Goal: Information Seeking & Learning: Find specific page/section

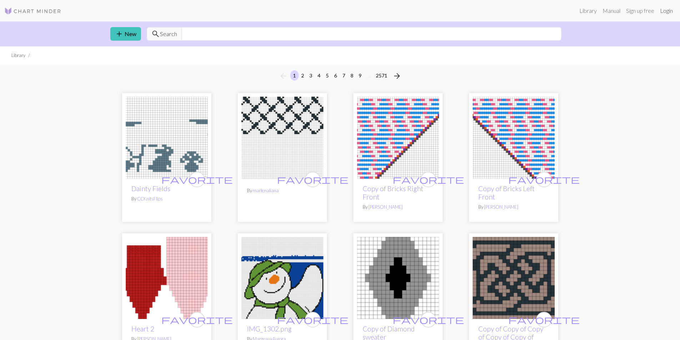
click at [665, 12] on link "Login" at bounding box center [666, 11] width 19 height 14
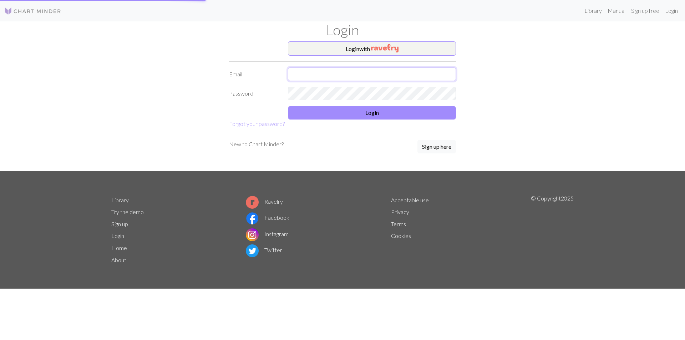
type input "[EMAIL_ADDRESS][DOMAIN_NAME]"
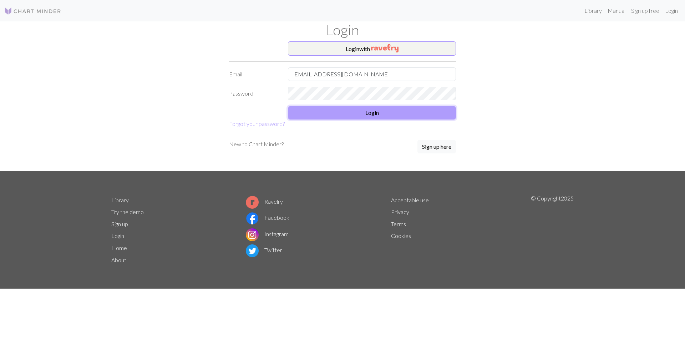
click at [335, 117] on button "Login" at bounding box center [372, 113] width 168 height 14
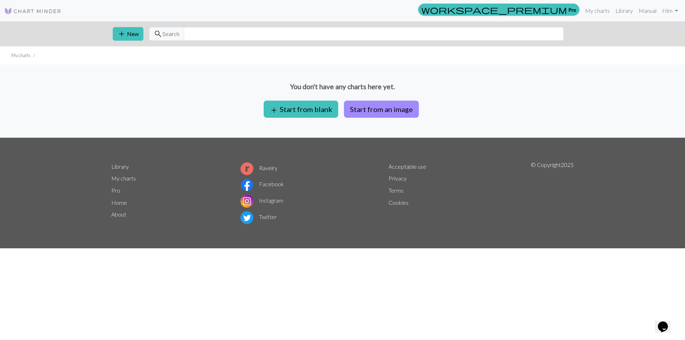
click at [49, 8] on img at bounding box center [32, 11] width 57 height 9
click at [35, 16] on link at bounding box center [32, 10] width 57 height 13
click at [621, 12] on link "Library" at bounding box center [623, 11] width 23 height 14
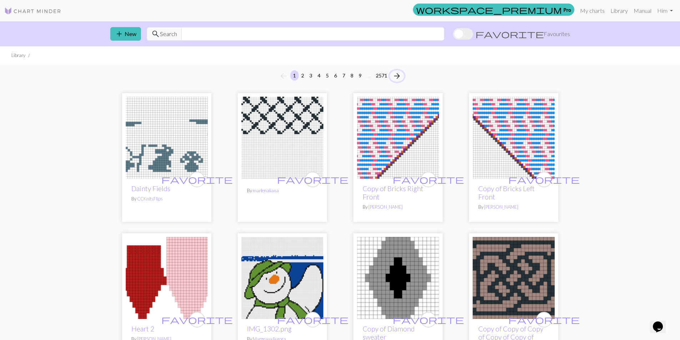
click at [398, 78] on span "arrow_forward" at bounding box center [396, 76] width 9 height 10
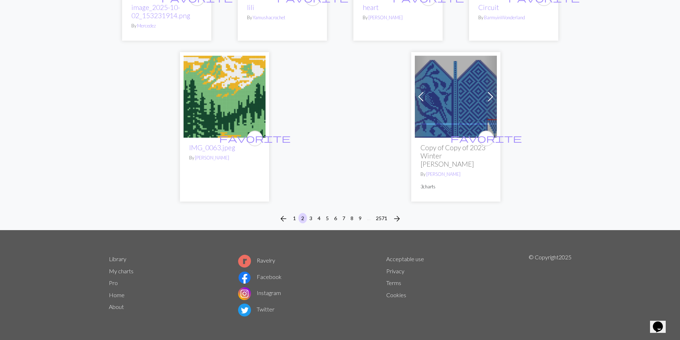
scroll to position [1794, 0]
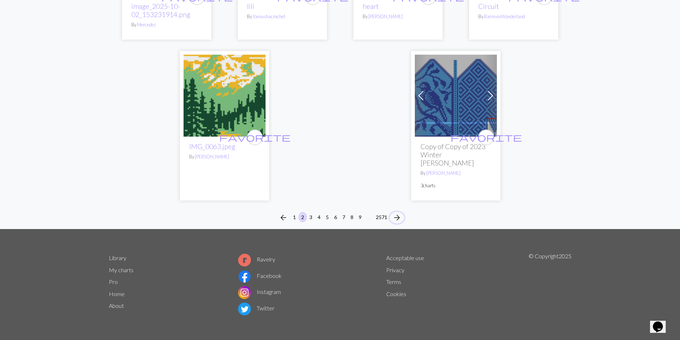
click at [398, 218] on span "arrow_forward" at bounding box center [396, 218] width 9 height 10
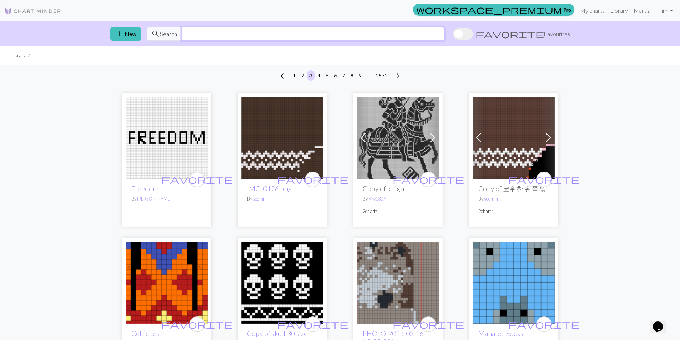
click at [368, 36] on input "text" at bounding box center [312, 34] width 263 height 14
type input "thou"
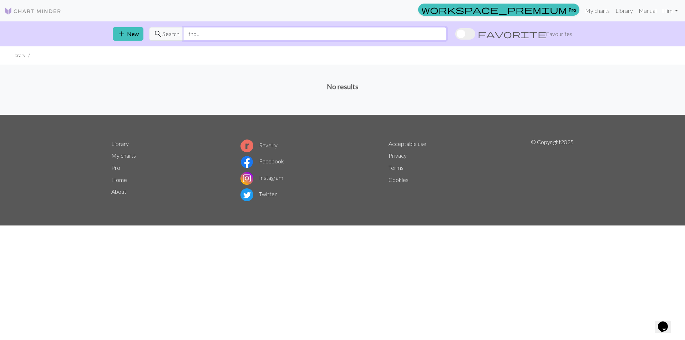
drag, startPoint x: 254, startPoint y: 34, endPoint x: 188, endPoint y: 49, distance: 67.9
click at [162, 38] on div "search Search thou" at bounding box center [298, 34] width 298 height 14
type input "t"
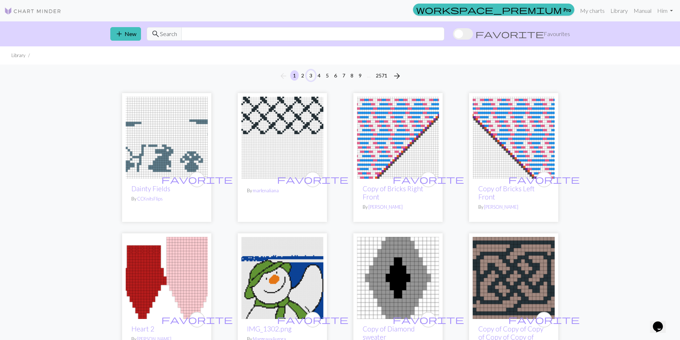
click at [309, 78] on button "3" at bounding box center [310, 75] width 9 height 10
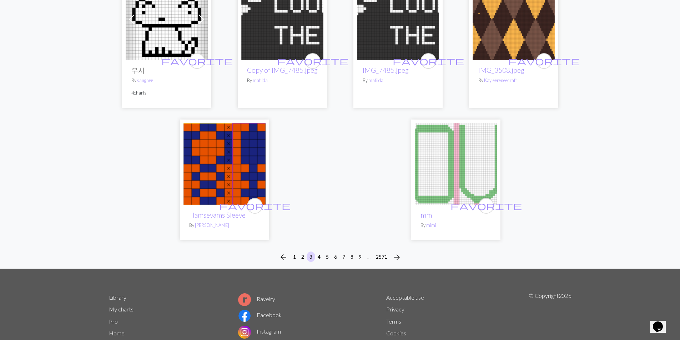
scroll to position [1748, 0]
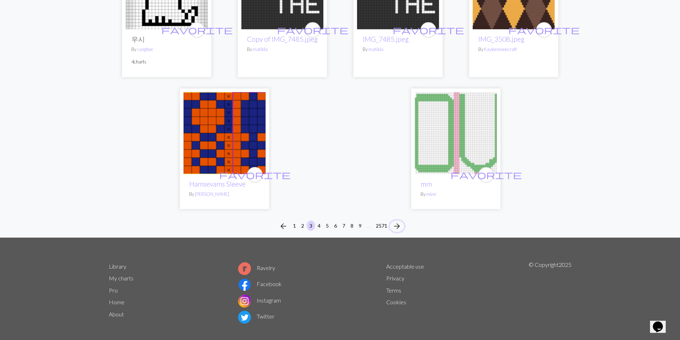
click at [395, 221] on span "arrow_forward" at bounding box center [396, 226] width 9 height 10
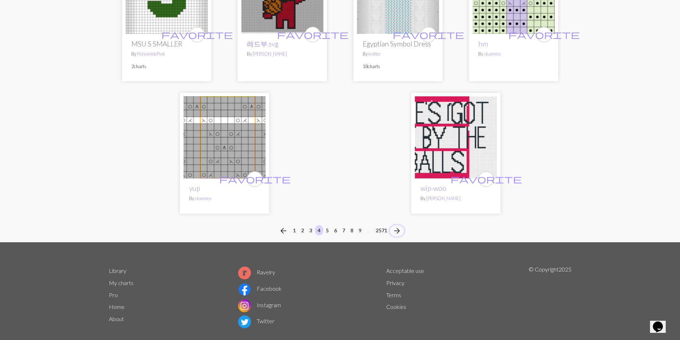
scroll to position [1760, 0]
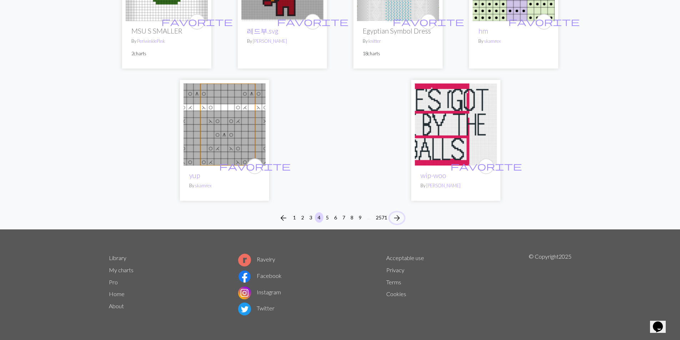
click at [393, 218] on span "arrow_forward" at bounding box center [396, 218] width 9 height 10
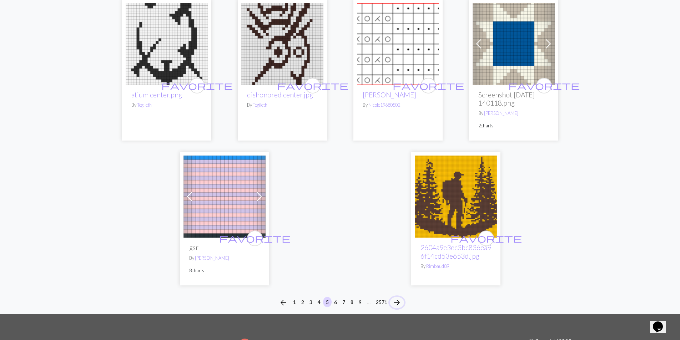
scroll to position [1843, 0]
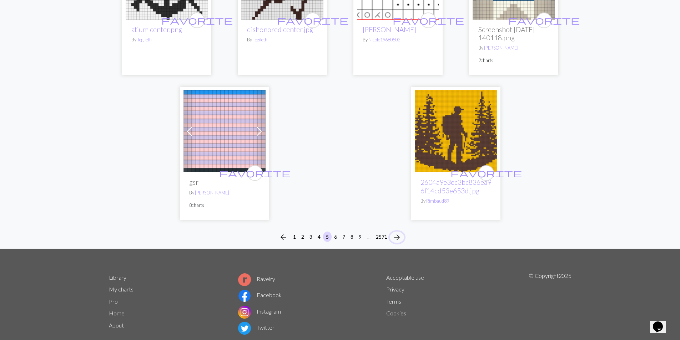
click at [398, 232] on span "arrow_forward" at bounding box center [396, 237] width 9 height 10
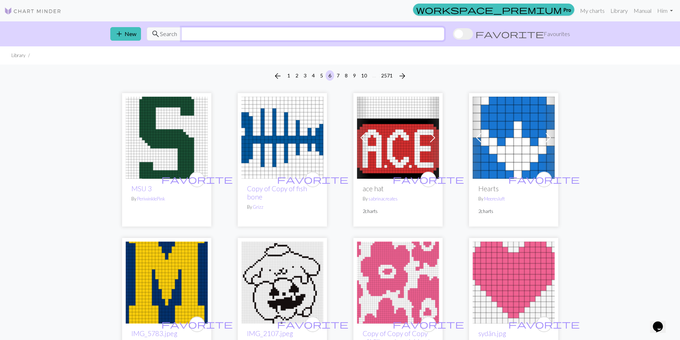
click at [266, 37] on input "text" at bounding box center [312, 34] width 263 height 14
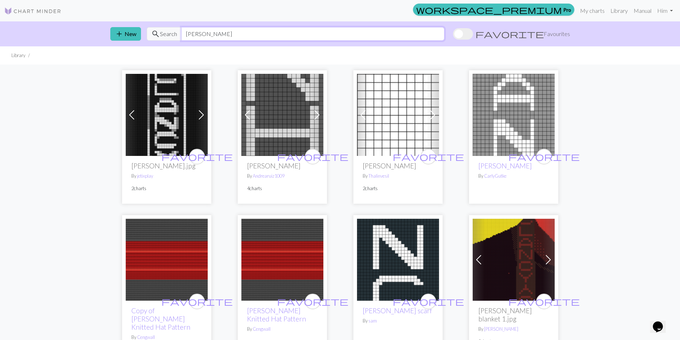
drag, startPoint x: 233, startPoint y: 33, endPoint x: 152, endPoint y: 40, distance: 80.9
click at [152, 40] on div "search Search [PERSON_NAME]" at bounding box center [296, 34] width 298 height 14
type input "breach"
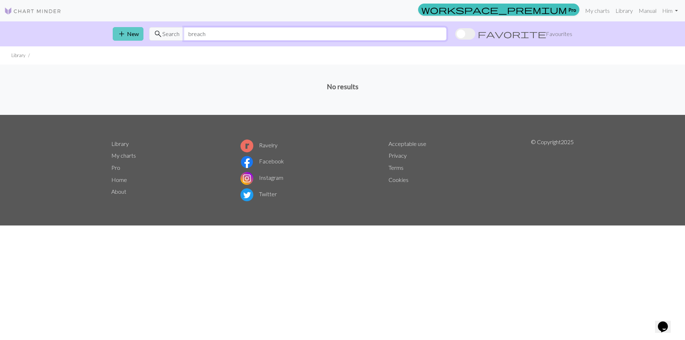
drag, startPoint x: 242, startPoint y: 34, endPoint x: 143, endPoint y: 35, distance: 98.8
click at [143, 35] on div "add New search Search breach favorite Favourites" at bounding box center [342, 33] width 471 height 25
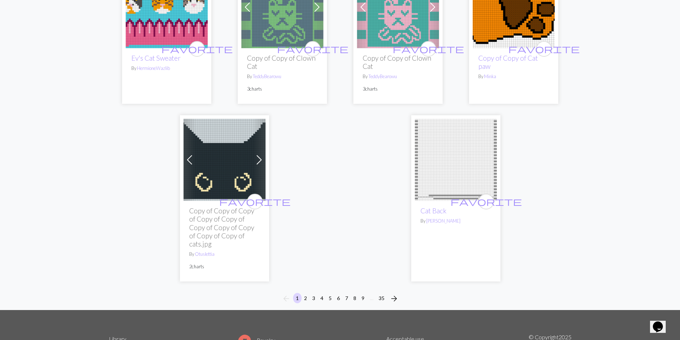
scroll to position [1962, 0]
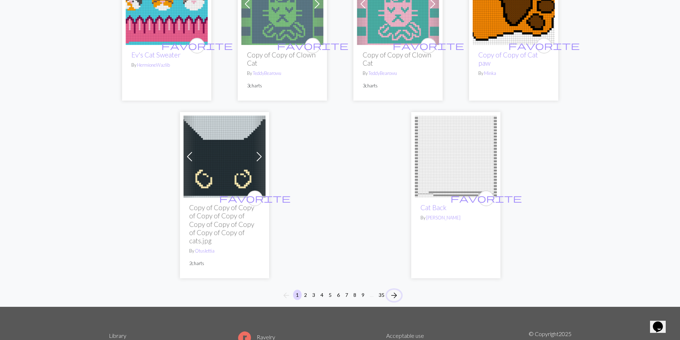
click at [393, 290] on span "arrow_forward" at bounding box center [394, 295] width 9 height 10
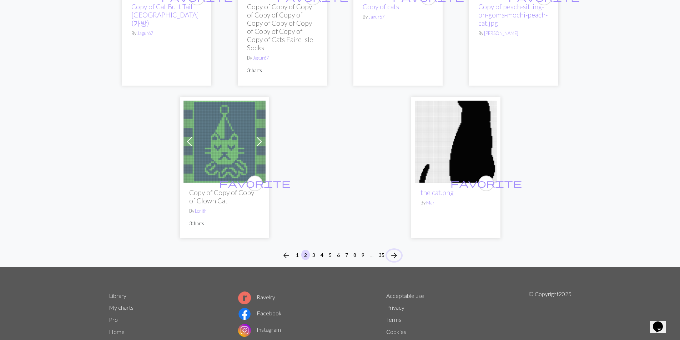
scroll to position [1974, 0]
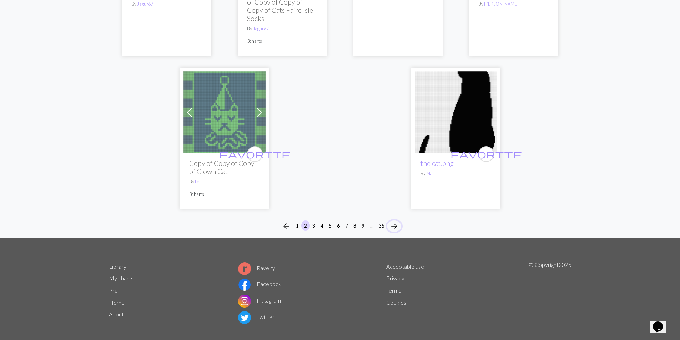
drag, startPoint x: 394, startPoint y: 215, endPoint x: 390, endPoint y: 216, distance: 4.0
click at [393, 221] on span "arrow_forward" at bounding box center [394, 226] width 9 height 10
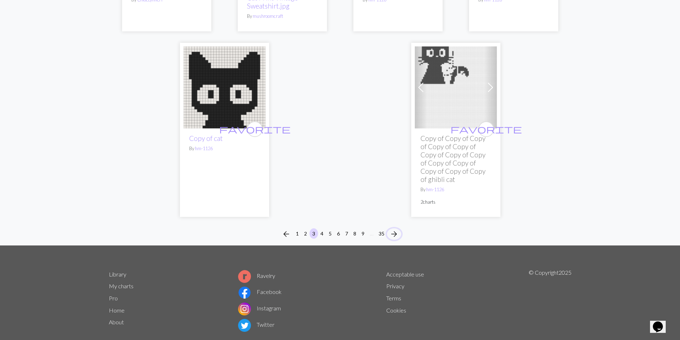
scroll to position [1900, 0]
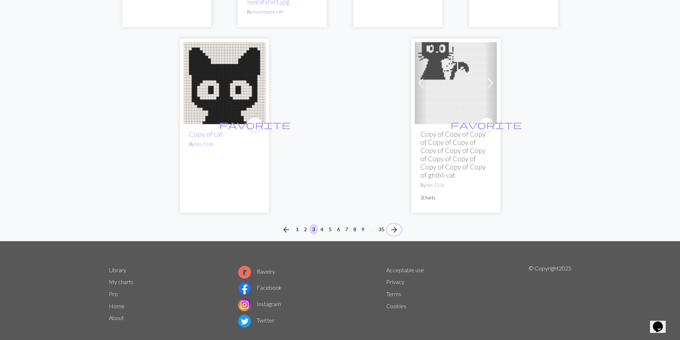
click at [391, 225] on span "arrow_forward" at bounding box center [394, 230] width 9 height 10
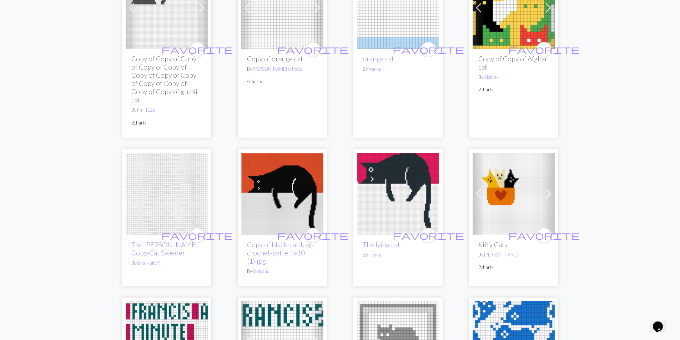
scroll to position [143, 0]
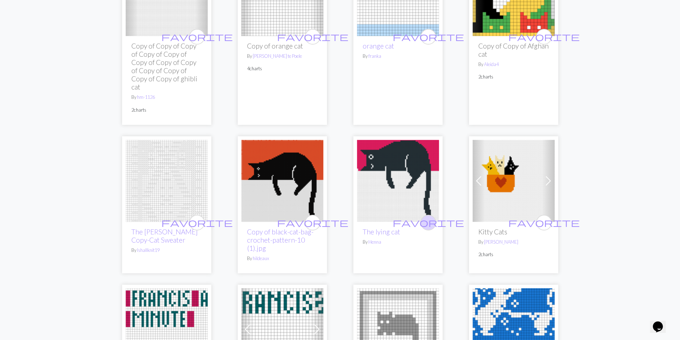
click at [429, 229] on icon "favorite" at bounding box center [427, 222] width 71 height 14
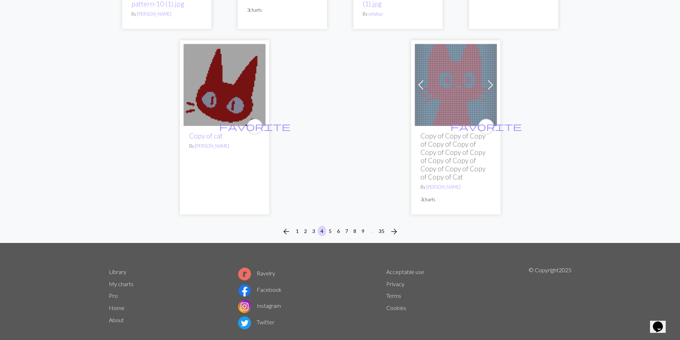
scroll to position [2105, 0]
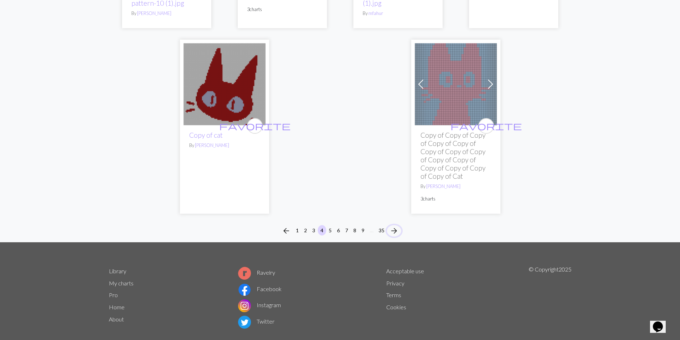
click at [392, 226] on span "arrow_forward" at bounding box center [394, 231] width 9 height 10
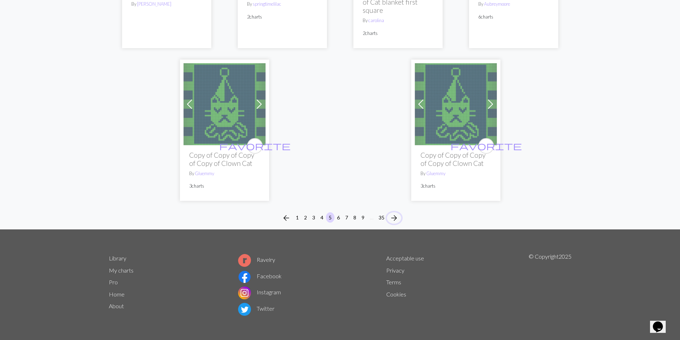
scroll to position [1916, 0]
click at [402, 218] on div "arrow_back 1 2 3 4 5 6 7 8 9 … 35 arrow_forward" at bounding box center [340, 217] width 680 height 23
click at [393, 219] on span "arrow_forward" at bounding box center [394, 218] width 9 height 10
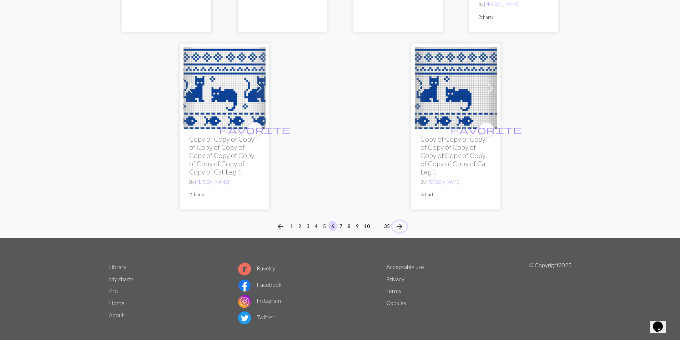
scroll to position [2105, 0]
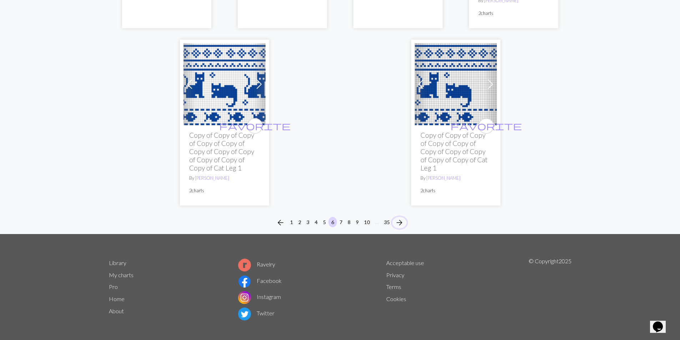
click at [401, 223] on span "arrow_forward" at bounding box center [399, 223] width 9 height 10
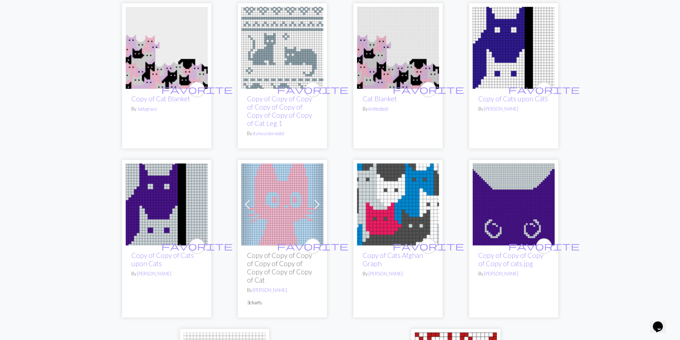
scroll to position [1891, 0]
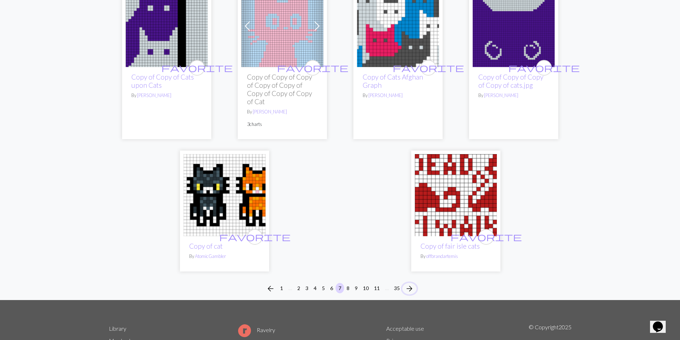
click at [413, 288] on span "arrow_forward" at bounding box center [409, 289] width 9 height 10
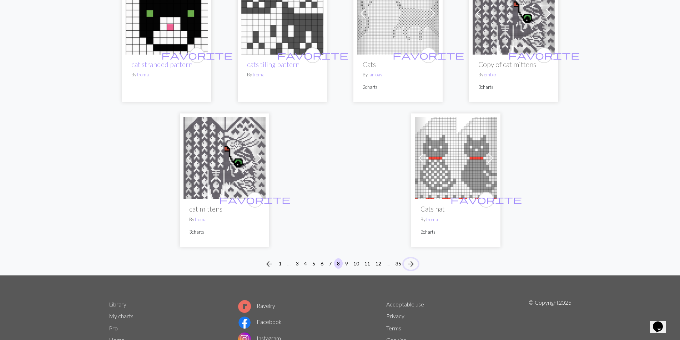
scroll to position [1748, 0]
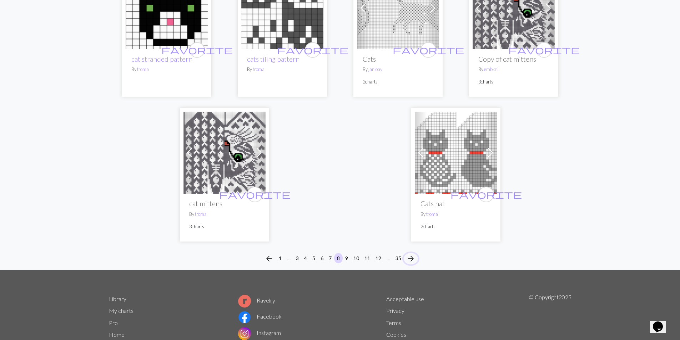
click at [412, 258] on span "arrow_forward" at bounding box center [410, 259] width 9 height 10
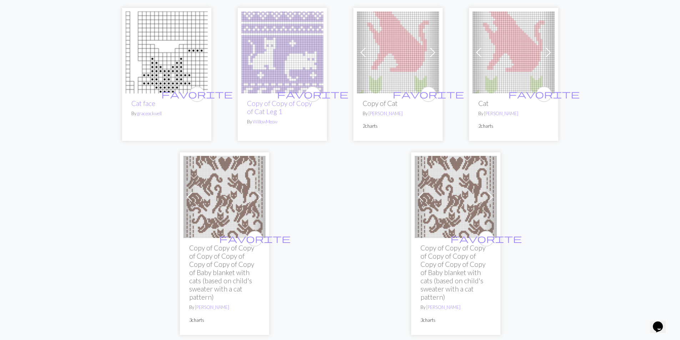
scroll to position [1953, 0]
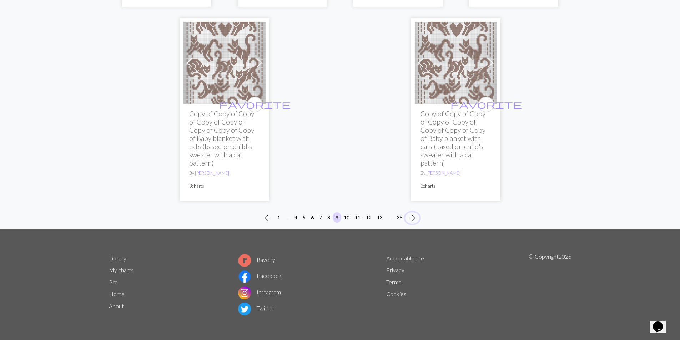
click at [410, 219] on span "arrow_forward" at bounding box center [412, 218] width 9 height 10
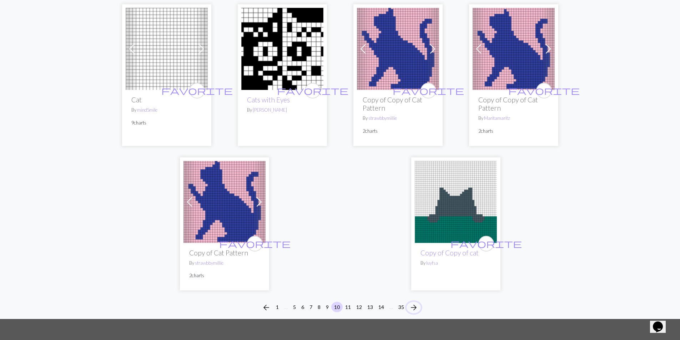
scroll to position [2015, 0]
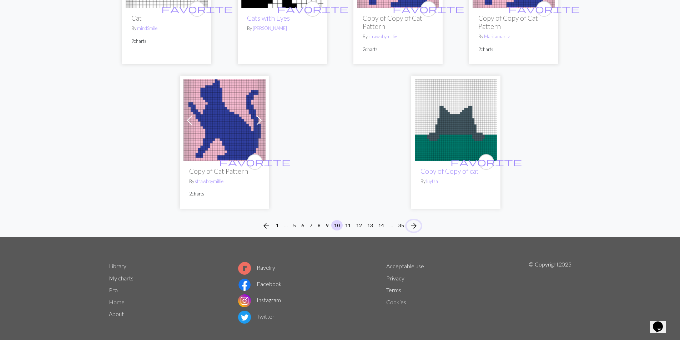
click at [415, 221] on span "arrow_forward" at bounding box center [413, 226] width 9 height 10
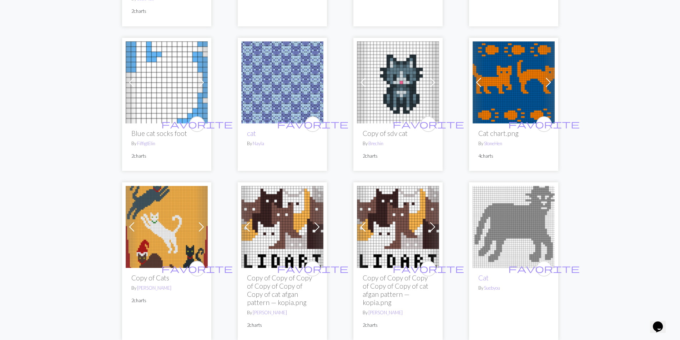
scroll to position [1855, 0]
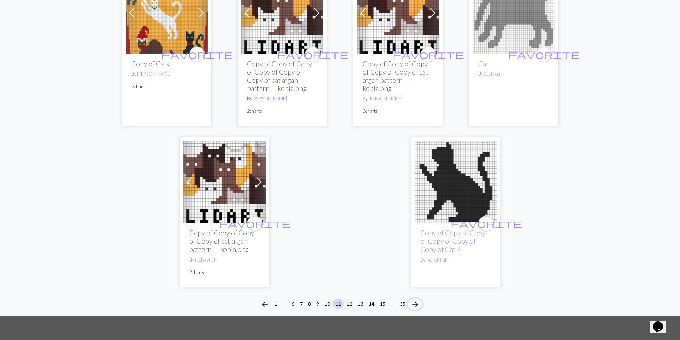
click at [411, 302] on span "arrow_forward" at bounding box center [415, 304] width 9 height 10
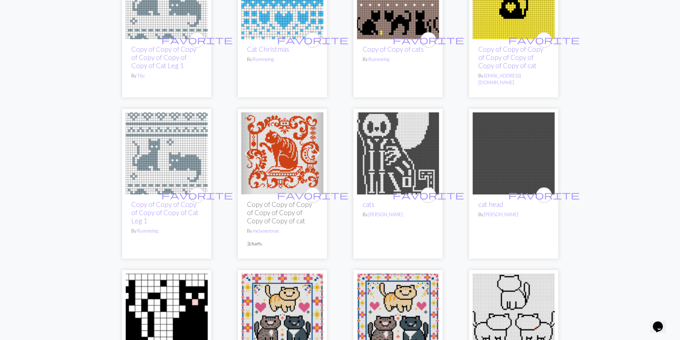
scroll to position [1427, 0]
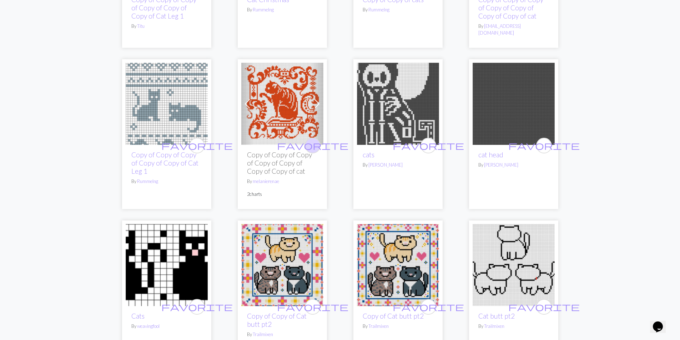
click at [315, 140] on span "favorite" at bounding box center [312, 145] width 71 height 11
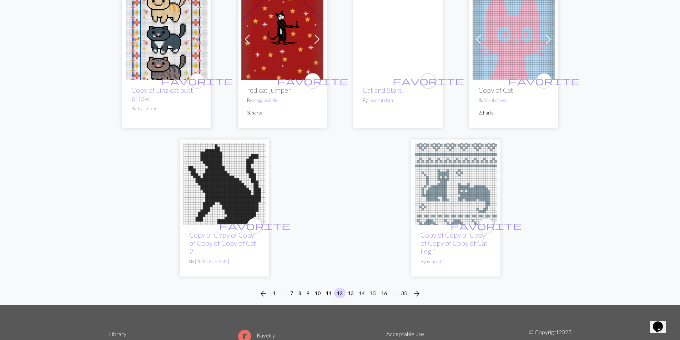
scroll to position [1862, 0]
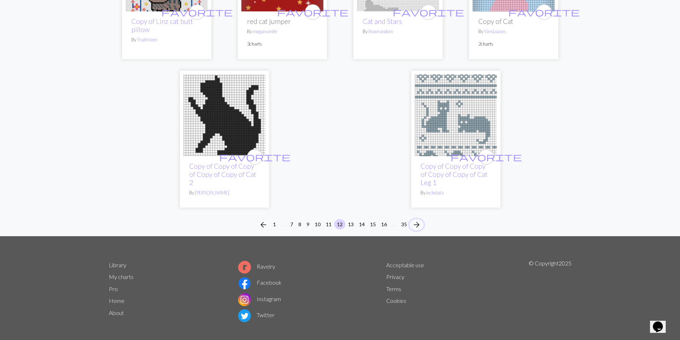
click at [421, 221] on span "arrow_forward" at bounding box center [416, 225] width 9 height 10
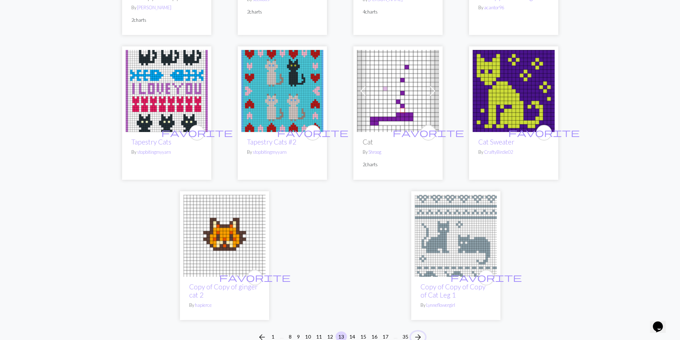
scroll to position [1780, 0]
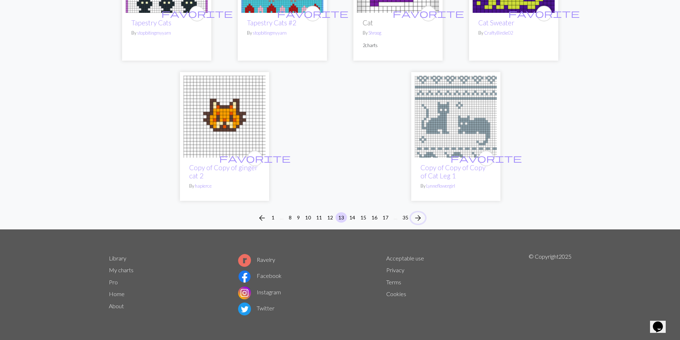
click at [420, 219] on span "arrow_forward" at bounding box center [417, 218] width 9 height 10
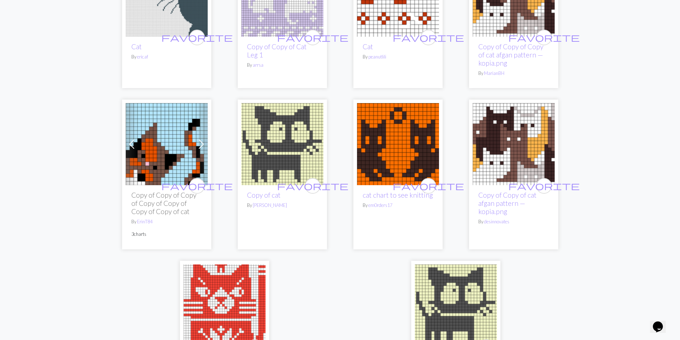
scroll to position [1854, 0]
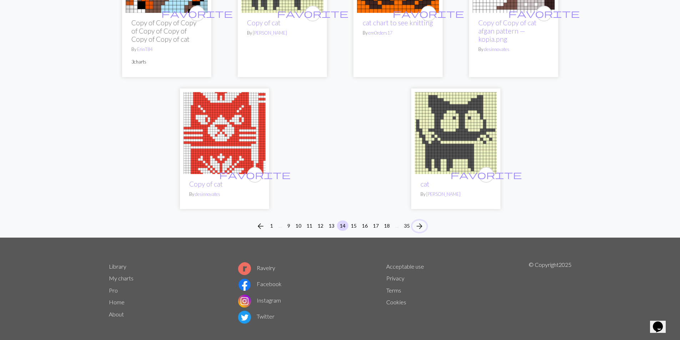
click at [415, 220] on button "arrow_forward" at bounding box center [419, 225] width 14 height 11
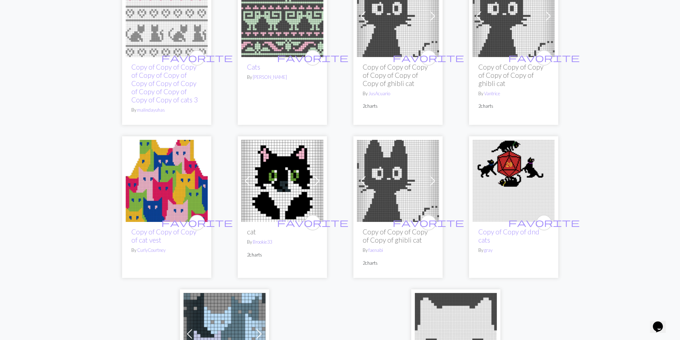
scroll to position [1891, 0]
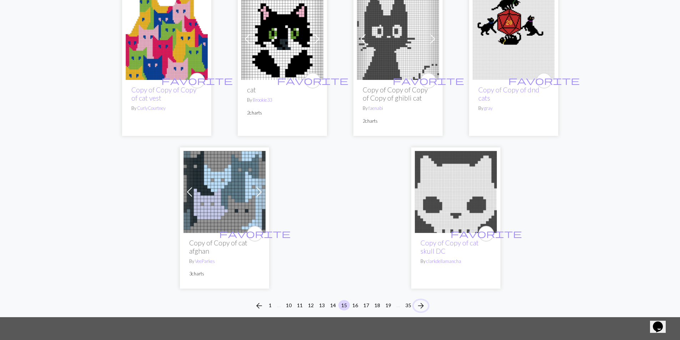
click at [423, 301] on button "arrow_forward" at bounding box center [420, 305] width 14 height 11
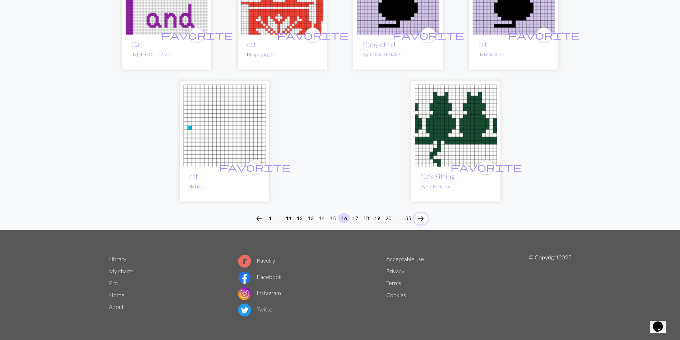
scroll to position [1739, 0]
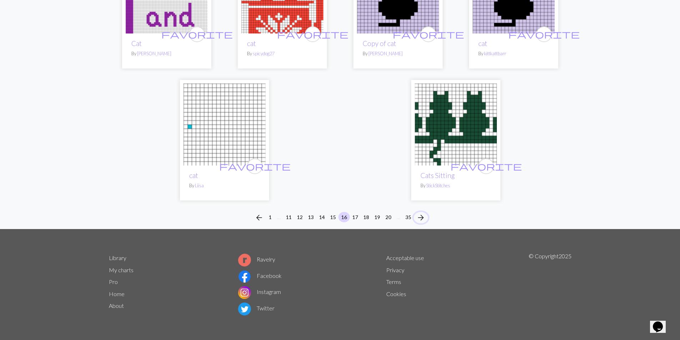
click at [418, 219] on span "arrow_forward" at bounding box center [420, 218] width 9 height 10
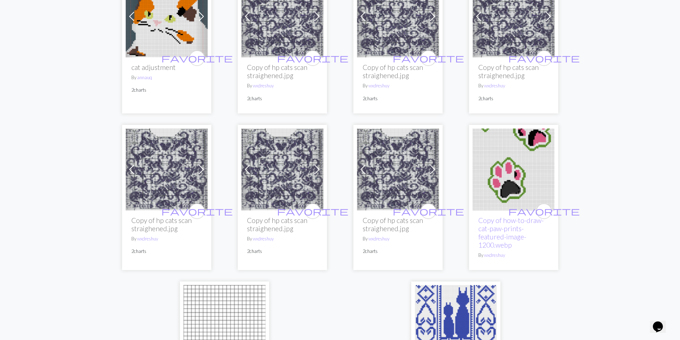
scroll to position [1851, 0]
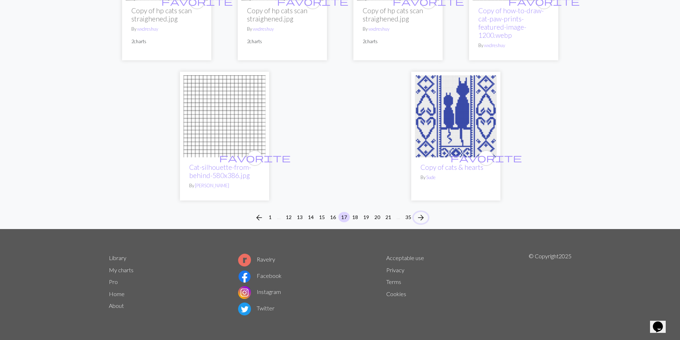
click at [421, 216] on span "arrow_forward" at bounding box center [420, 218] width 9 height 10
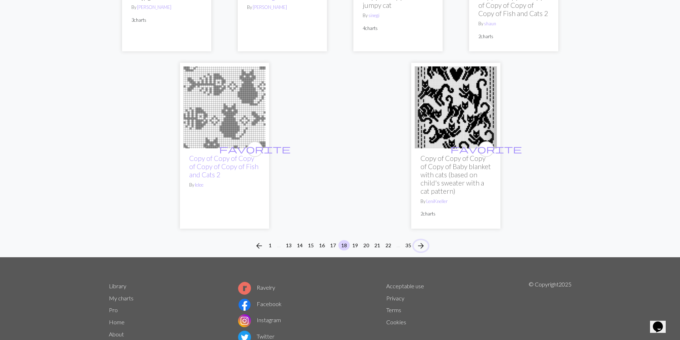
scroll to position [1967, 0]
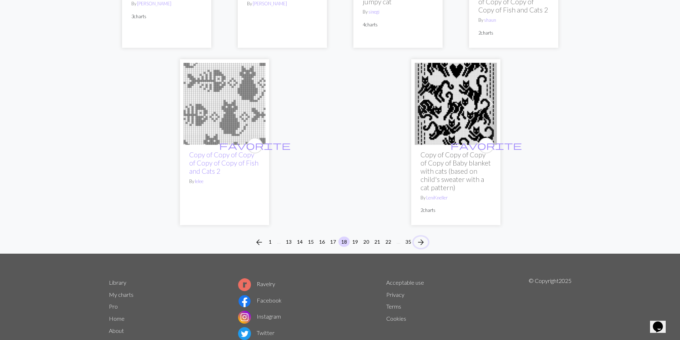
click at [422, 237] on span "arrow_forward" at bounding box center [420, 242] width 9 height 10
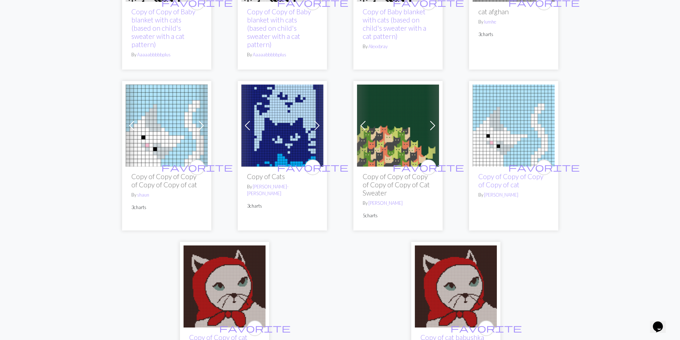
scroll to position [1891, 0]
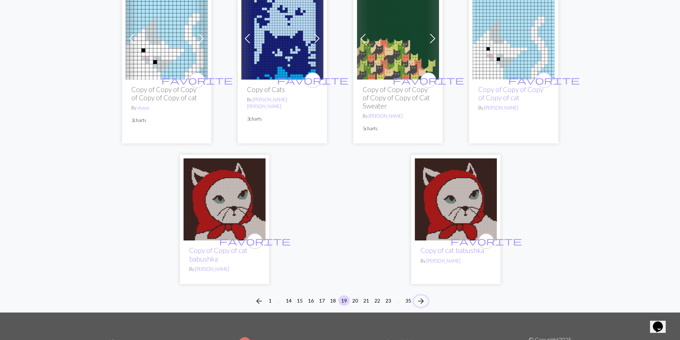
click at [425, 296] on span "arrow_forward" at bounding box center [420, 301] width 9 height 10
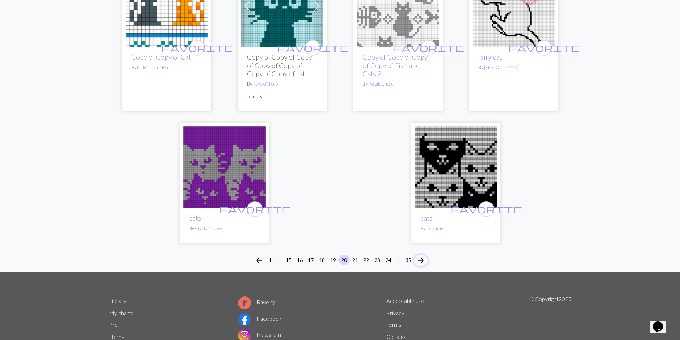
scroll to position [1784, 0]
click at [424, 259] on span "arrow_forward" at bounding box center [420, 260] width 9 height 10
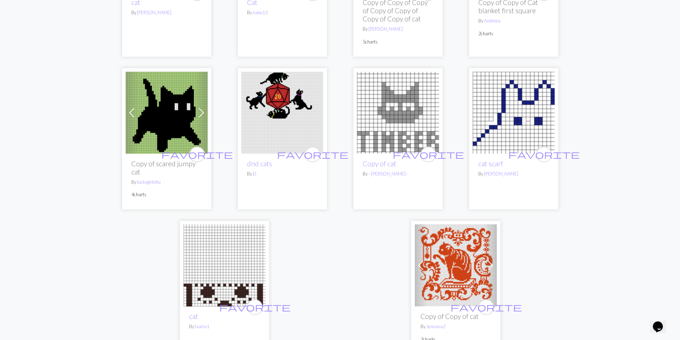
scroll to position [1891, 0]
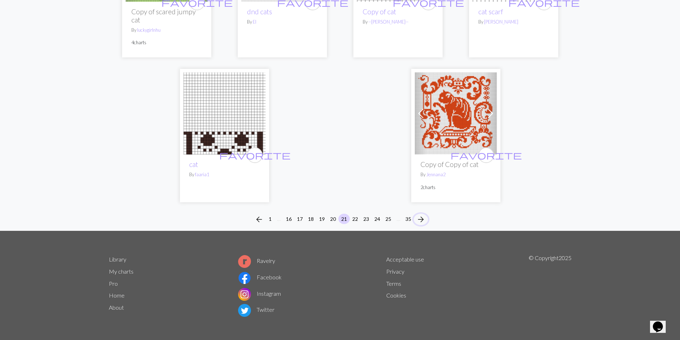
click at [422, 223] on span "arrow_forward" at bounding box center [420, 219] width 9 height 10
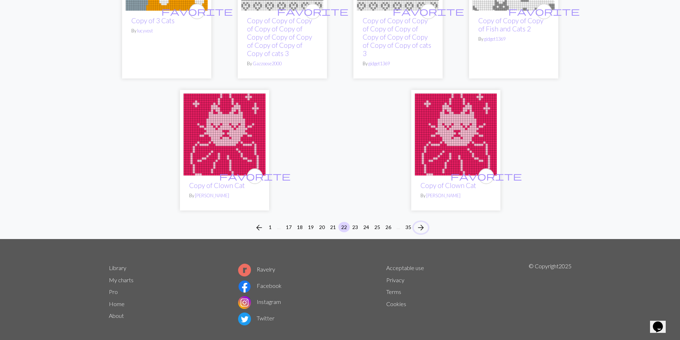
scroll to position [1863, 0]
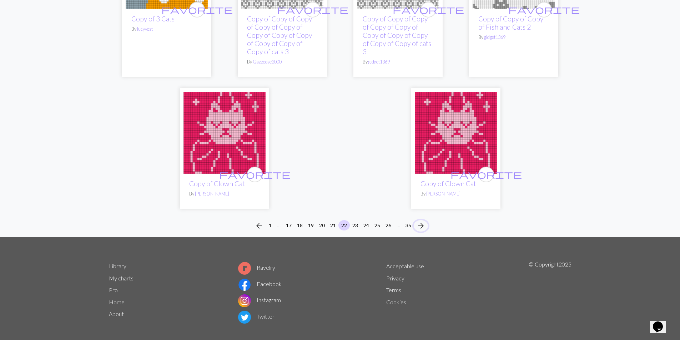
click at [426, 220] on button "arrow_forward" at bounding box center [420, 225] width 14 height 11
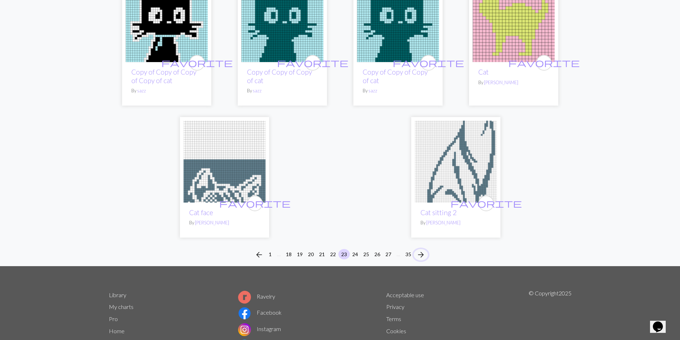
scroll to position [1756, 0]
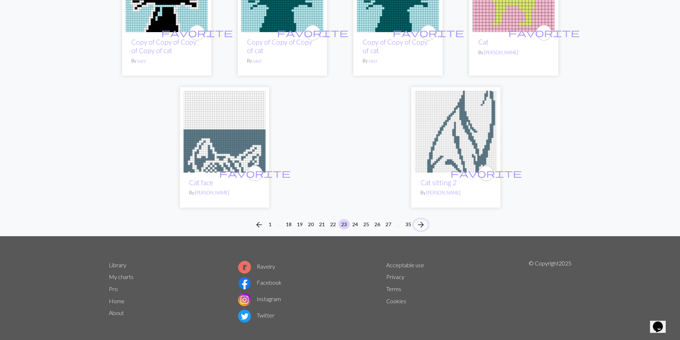
click at [423, 220] on span "arrow_forward" at bounding box center [420, 225] width 9 height 10
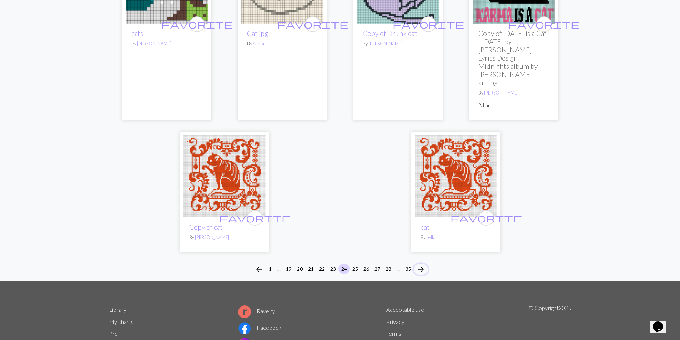
scroll to position [1796, 0]
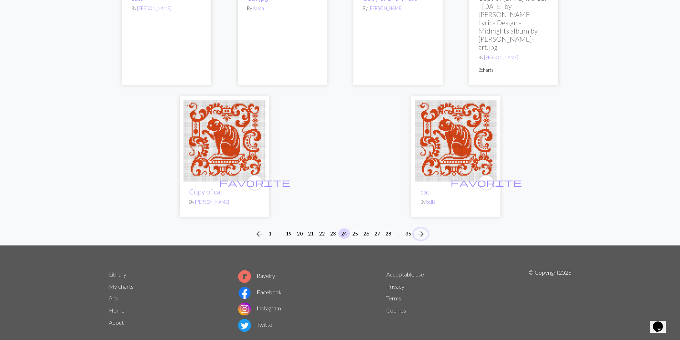
click at [423, 229] on span "arrow_forward" at bounding box center [420, 234] width 9 height 10
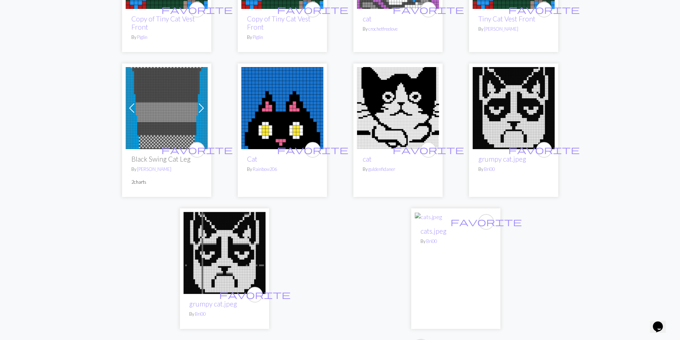
scroll to position [1734, 0]
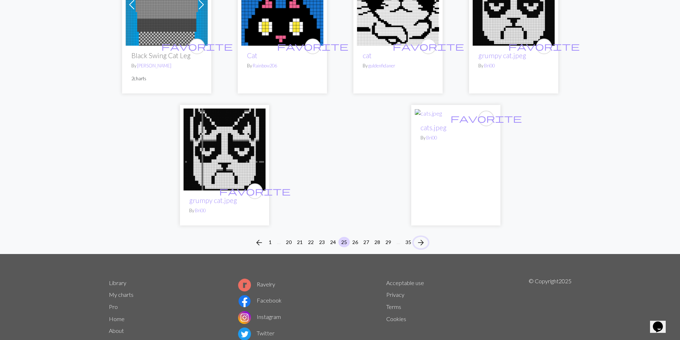
click at [425, 238] on span "arrow_forward" at bounding box center [420, 243] width 9 height 10
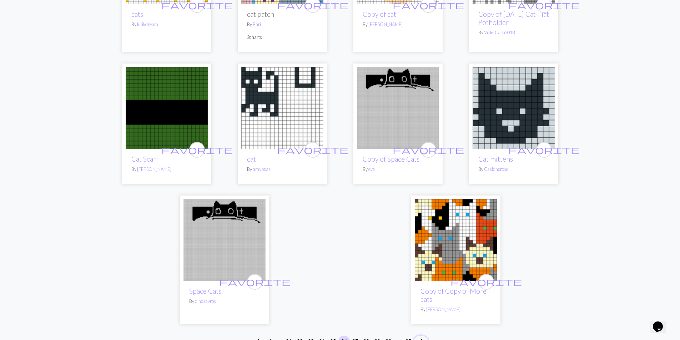
scroll to position [1605, 0]
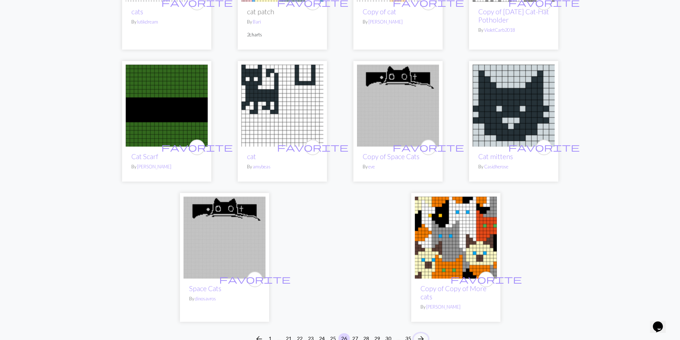
click at [417, 334] on span "arrow_forward" at bounding box center [420, 339] width 9 height 10
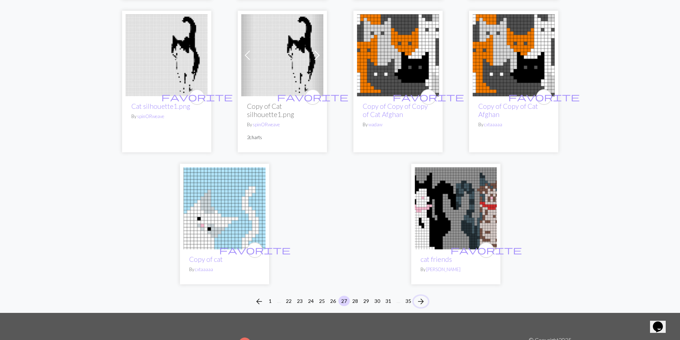
scroll to position [1776, 0]
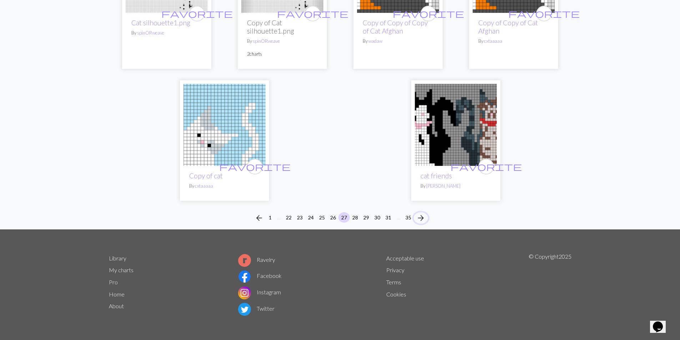
click at [421, 220] on span "arrow_forward" at bounding box center [420, 218] width 9 height 10
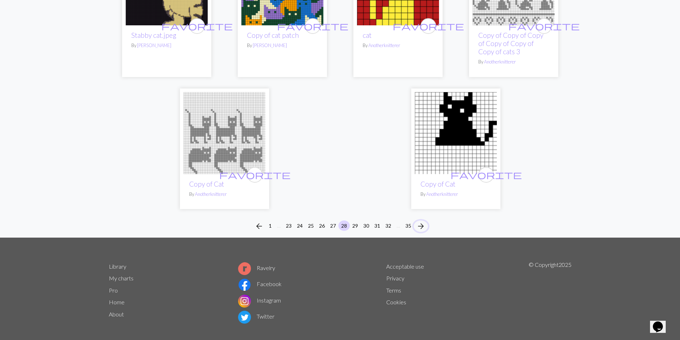
scroll to position [1752, 0]
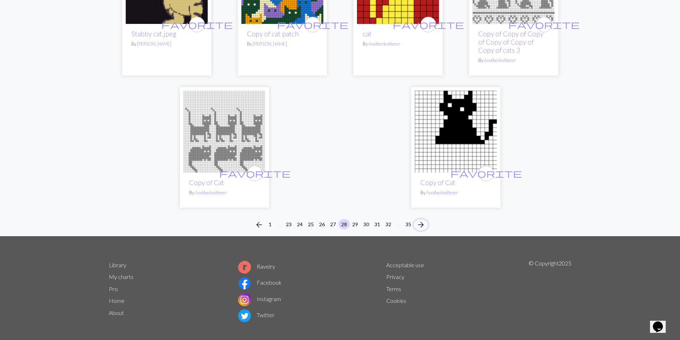
click at [420, 220] on span "arrow_forward" at bounding box center [420, 225] width 9 height 10
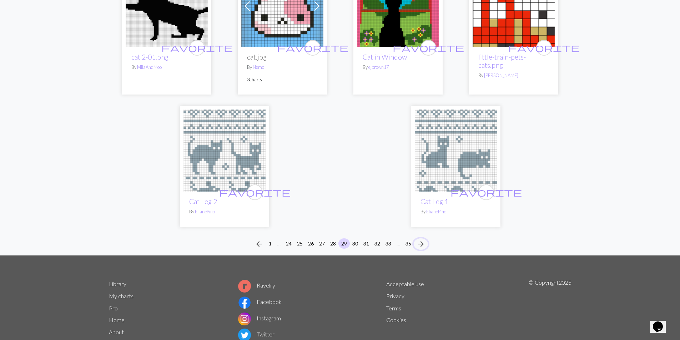
scroll to position [1748, 0]
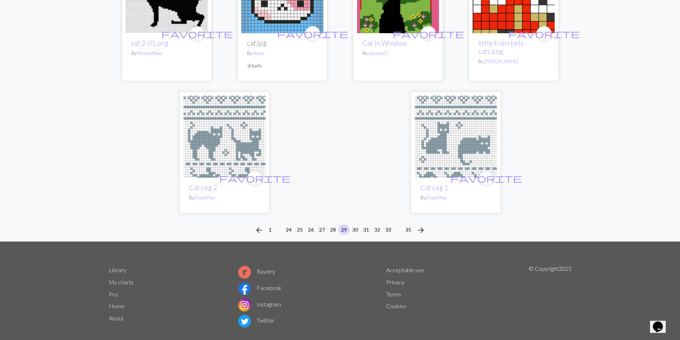
click at [429, 219] on div "arrow_back 1 … 24 25 26 27 28 29 30 31 32 33 … 35 arrow_forward" at bounding box center [340, 230] width 680 height 23
click at [421, 225] on span "arrow_forward" at bounding box center [420, 230] width 9 height 10
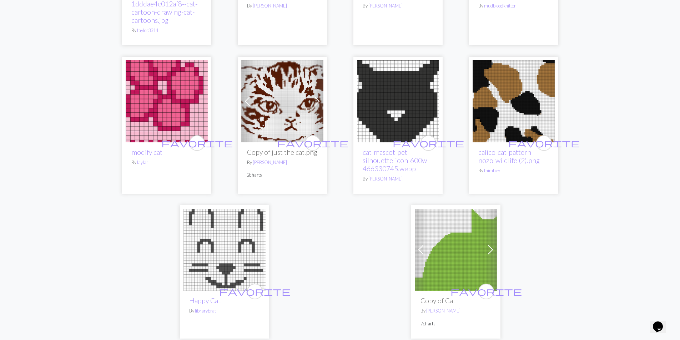
scroll to position [1780, 0]
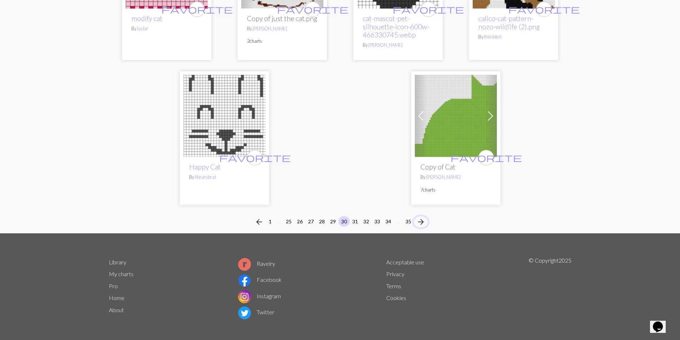
click at [423, 218] on span "arrow_forward" at bounding box center [420, 222] width 9 height 10
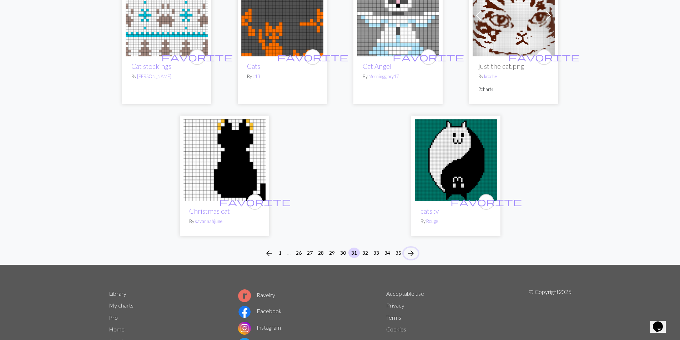
scroll to position [1744, 0]
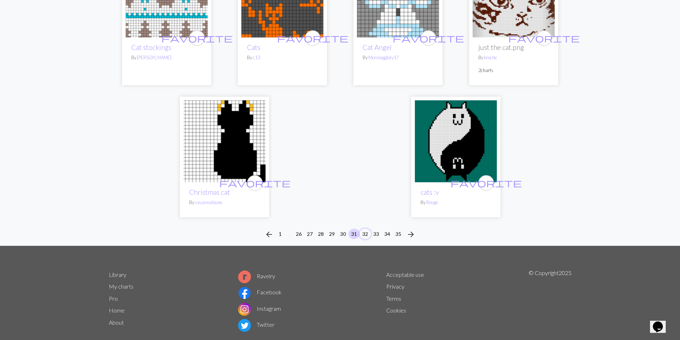
click at [362, 229] on button "32" at bounding box center [364, 234] width 11 height 10
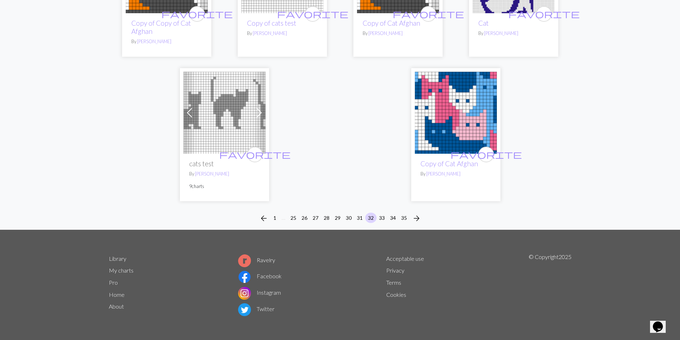
scroll to position [1768, 0]
click at [384, 218] on button "33" at bounding box center [381, 217] width 11 height 10
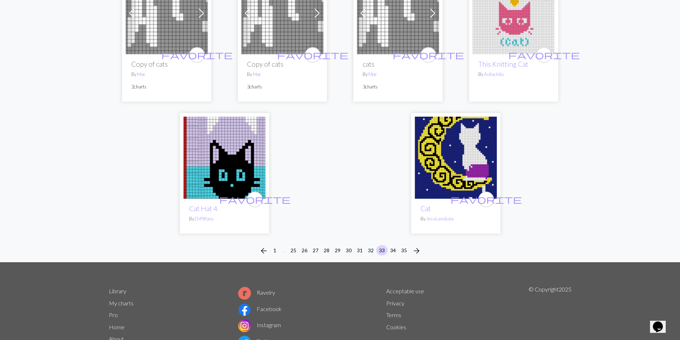
scroll to position [1690, 0]
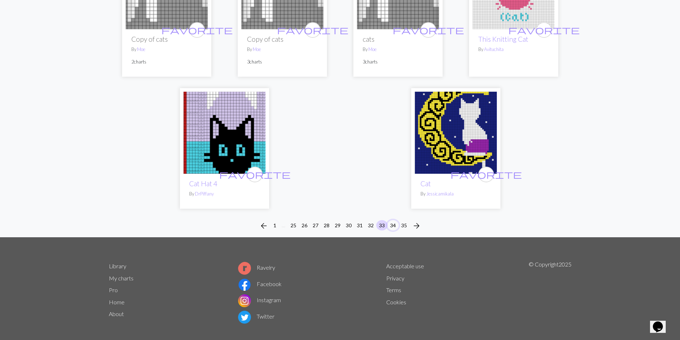
click at [393, 220] on button "34" at bounding box center [392, 225] width 11 height 10
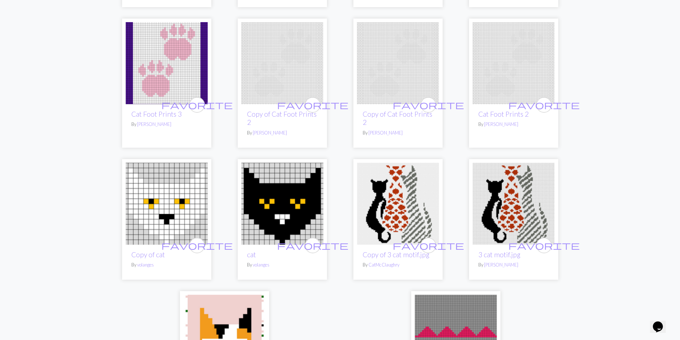
scroll to position [1641, 0]
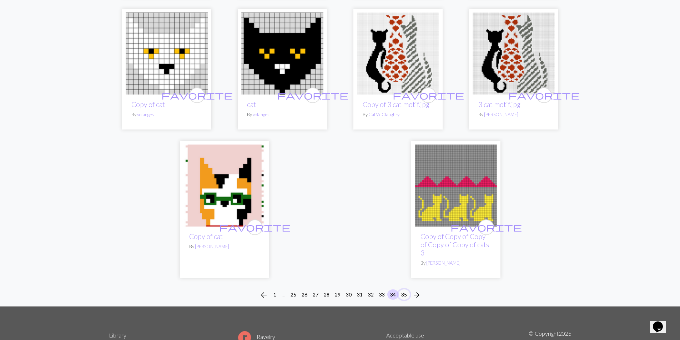
click at [406, 295] on button "35" at bounding box center [403, 294] width 11 height 10
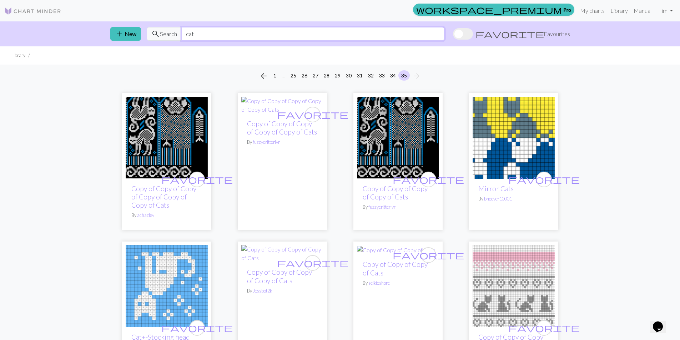
click at [209, 31] on input "cat" at bounding box center [312, 34] width 263 height 14
drag, startPoint x: 202, startPoint y: 33, endPoint x: 166, endPoint y: 39, distance: 36.9
click at [166, 39] on div "search Search cat" at bounding box center [296, 34] width 298 height 14
type input "duck"
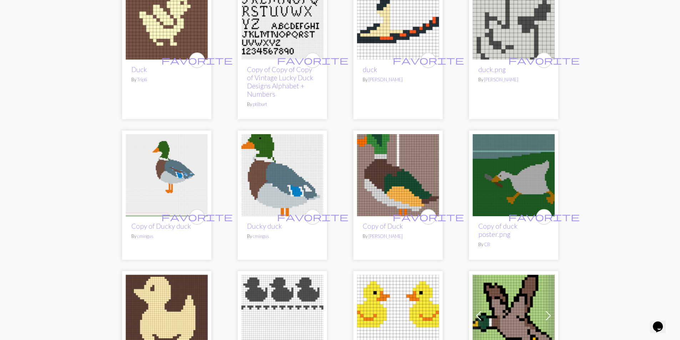
scroll to position [499, 0]
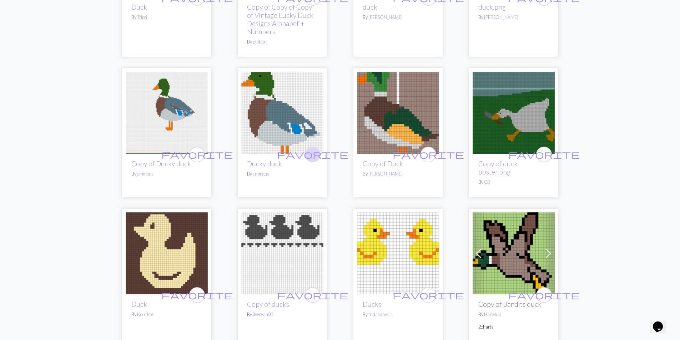
click at [318, 155] on button "favorite" at bounding box center [313, 155] width 16 height 16
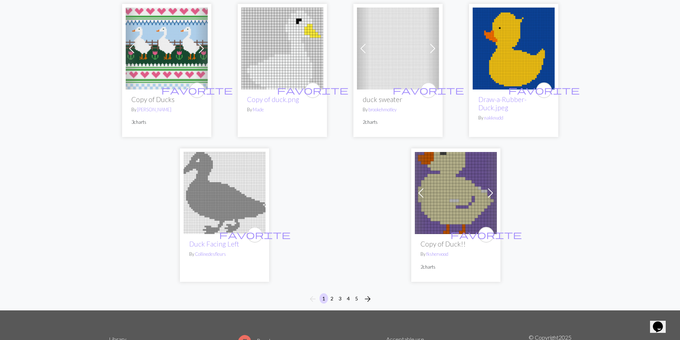
scroll to position [1793, 0]
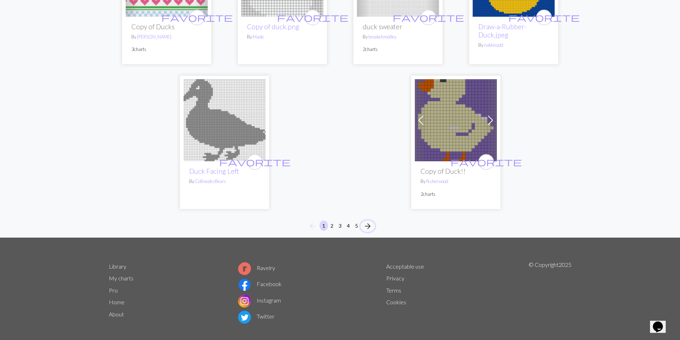
click at [367, 221] on span "arrow_forward" at bounding box center [367, 226] width 9 height 10
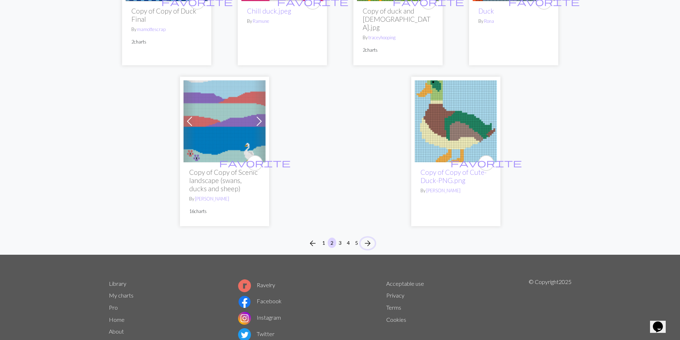
scroll to position [1819, 0]
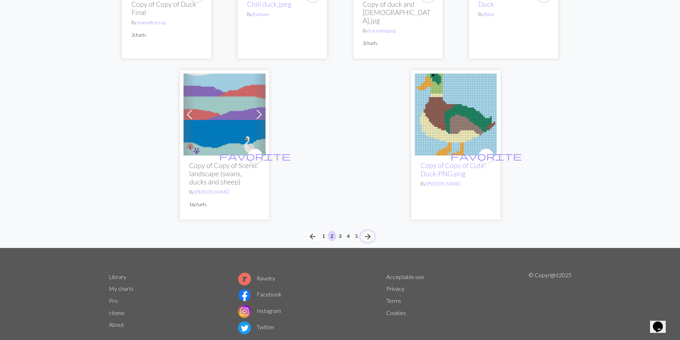
click at [365, 232] on span "arrow_forward" at bounding box center [367, 237] width 9 height 10
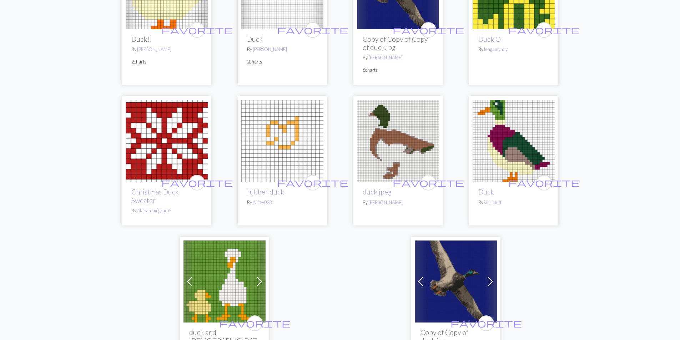
scroll to position [1748, 0]
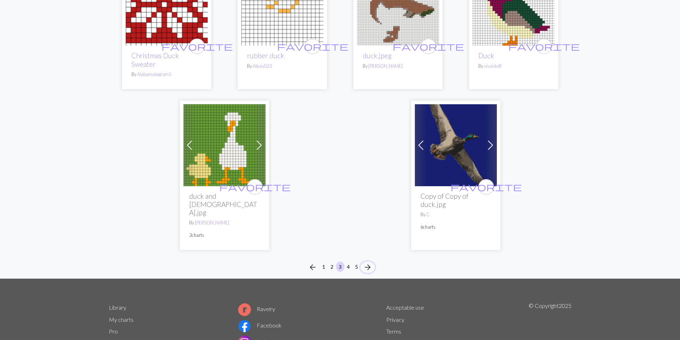
click at [366, 262] on span "arrow_forward" at bounding box center [367, 267] width 9 height 10
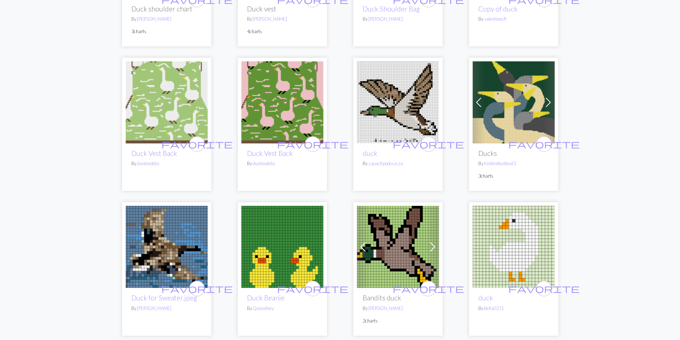
scroll to position [785, 0]
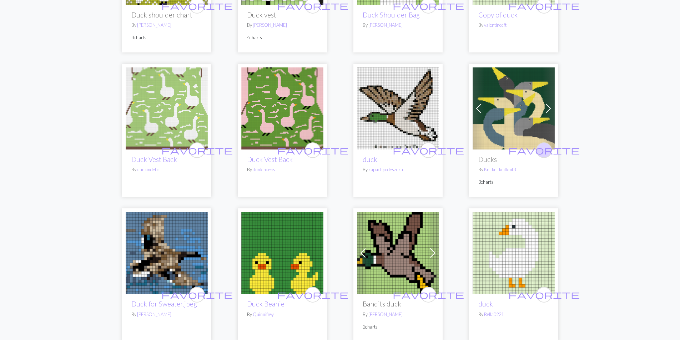
click at [542, 152] on span "favorite" at bounding box center [543, 149] width 71 height 11
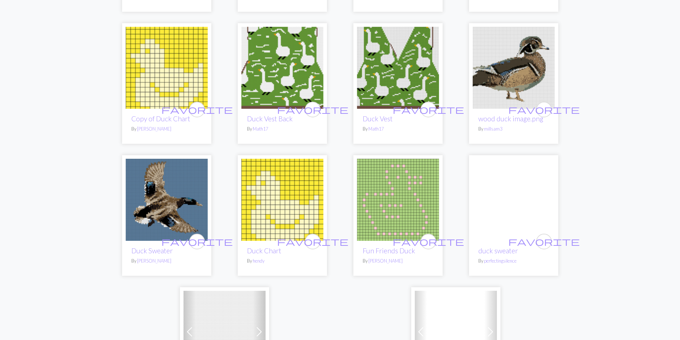
scroll to position [1677, 0]
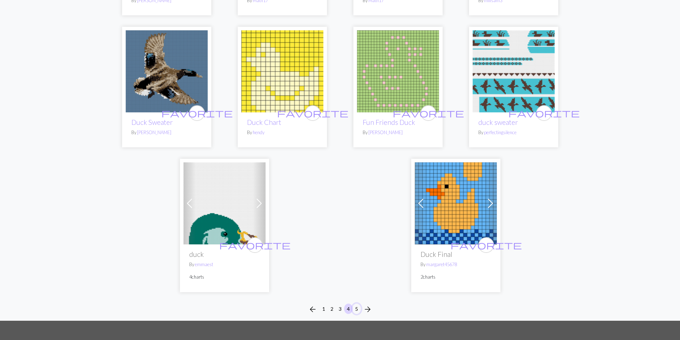
click at [352, 308] on button "5" at bounding box center [356, 309] width 9 height 10
